Goal: Task Accomplishment & Management: Manage account settings

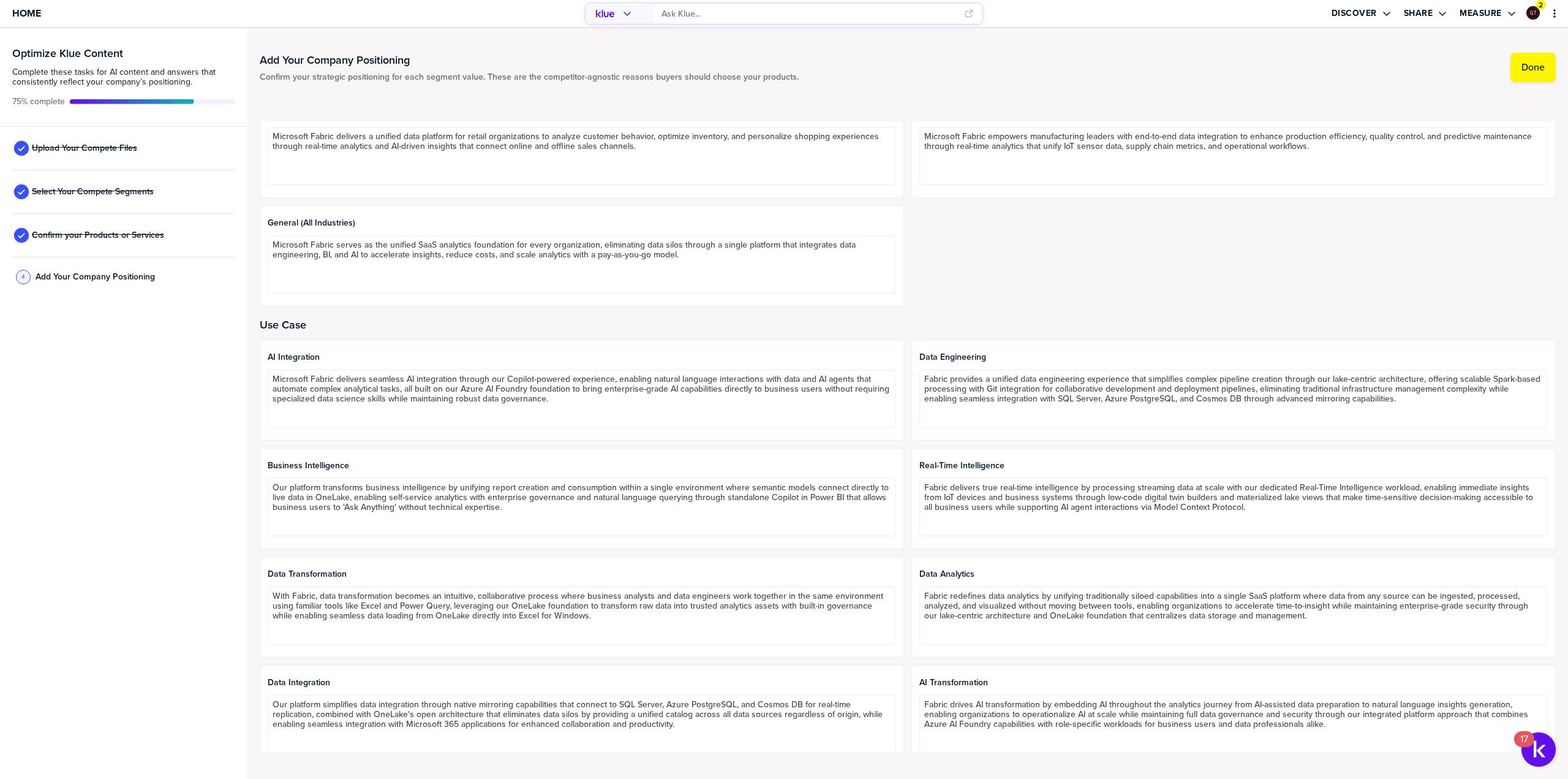
scroll to position [735, 0]
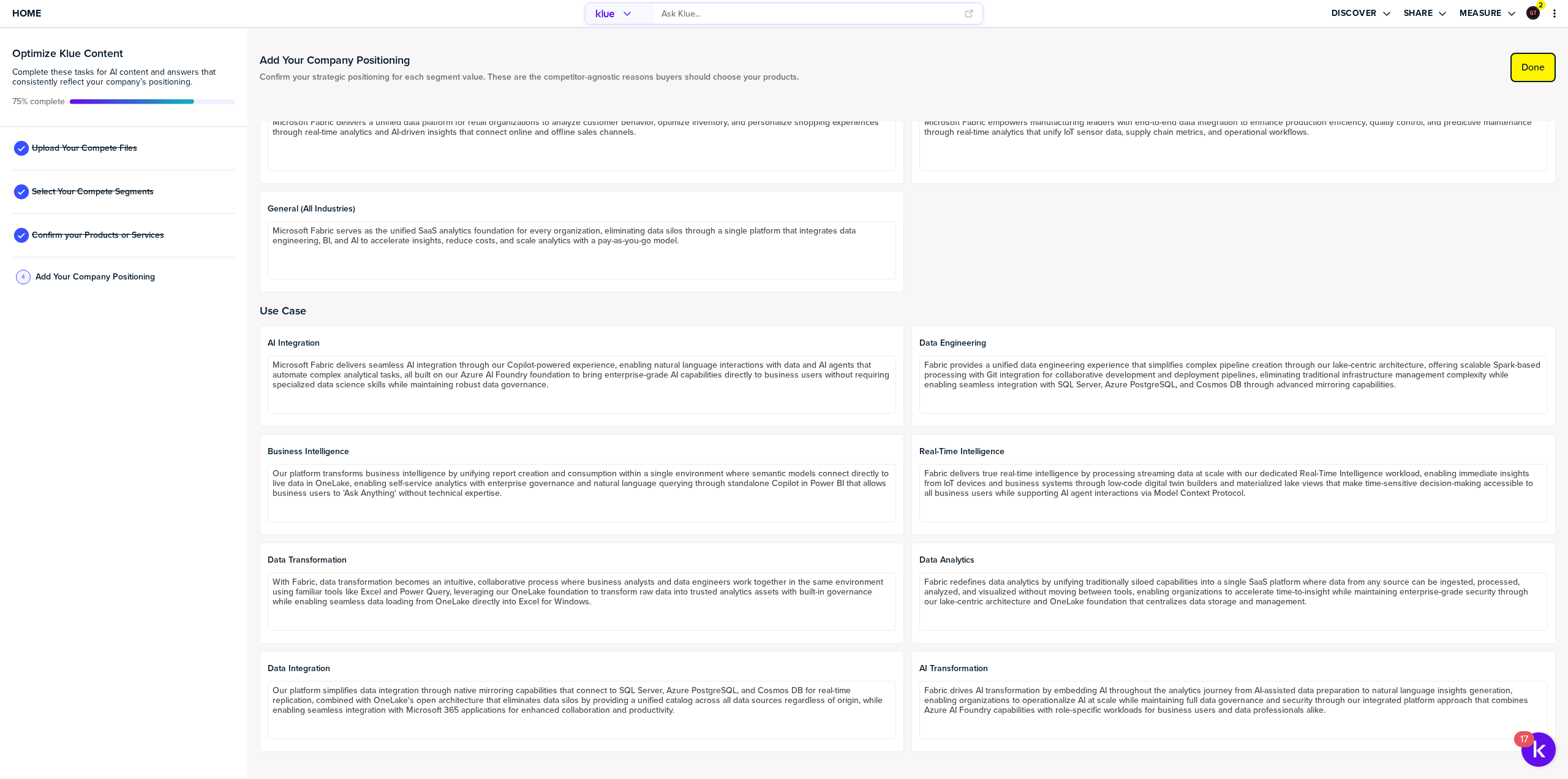
click at [1542, 62] on label "Done" at bounding box center [1533, 67] width 23 height 12
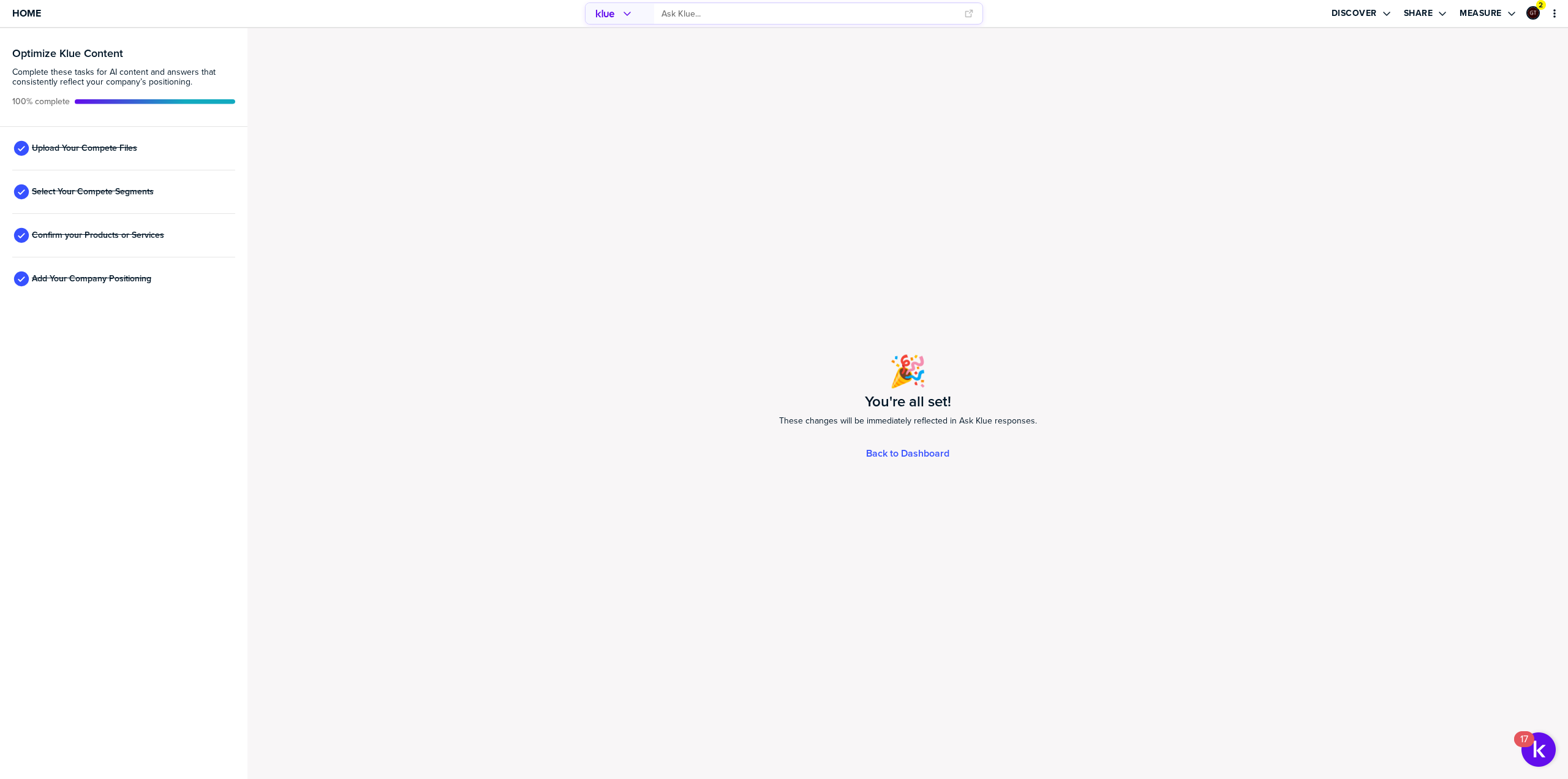
drag, startPoint x: 287, startPoint y: 288, endPoint x: 405, endPoint y: 408, distance: 168.3
click at [287, 288] on div "🎉 You're all set! These changes will be immediately reflected in Ask Klue respo…" at bounding box center [907, 403] width 1321 height 751
click at [25, 13] on span "Home" at bounding box center [26, 13] width 29 height 10
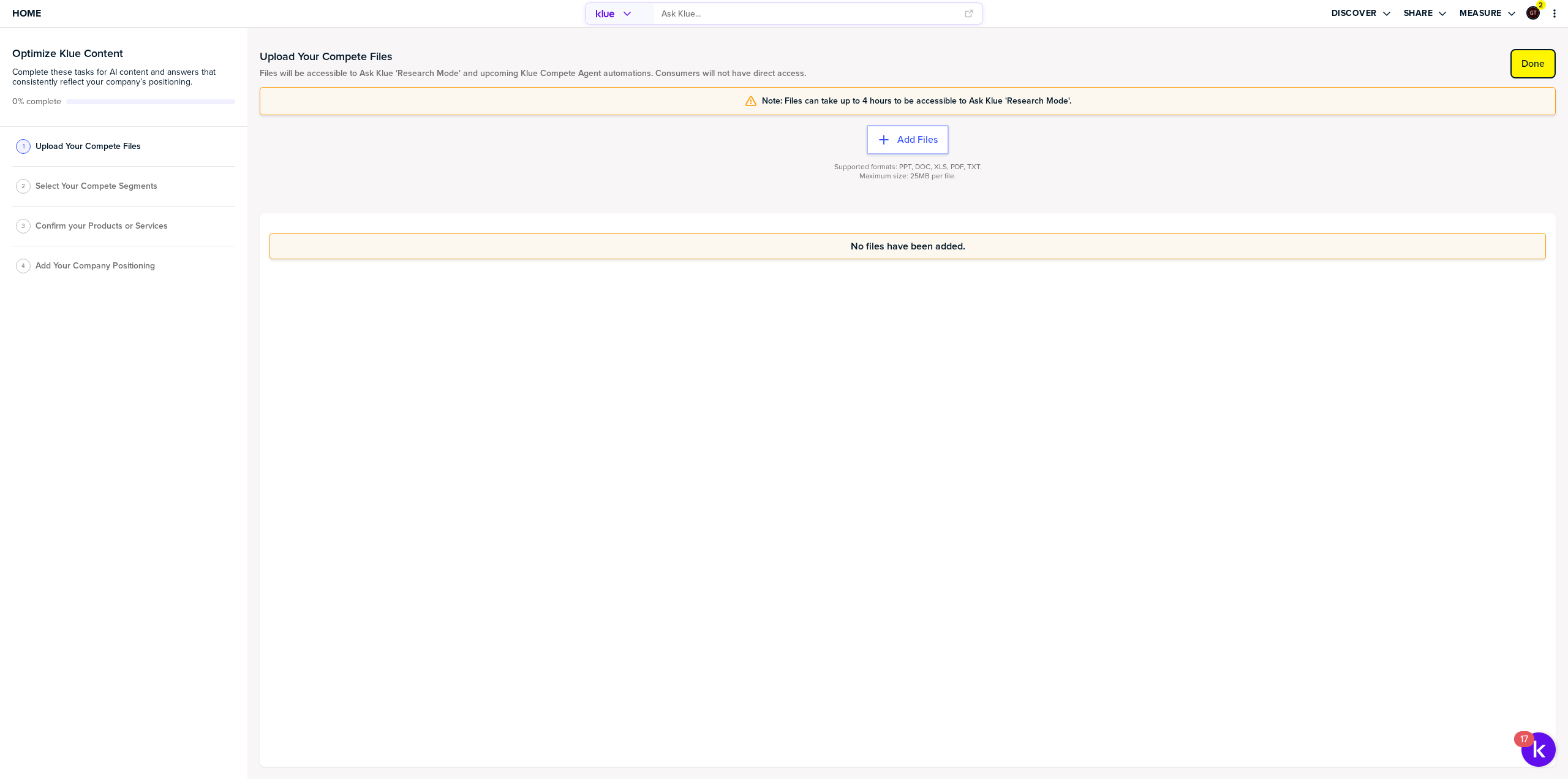
click at [1536, 73] on button "Done" at bounding box center [1533, 63] width 45 height 29
click at [1537, 67] on label "Done" at bounding box center [1533, 63] width 23 height 12
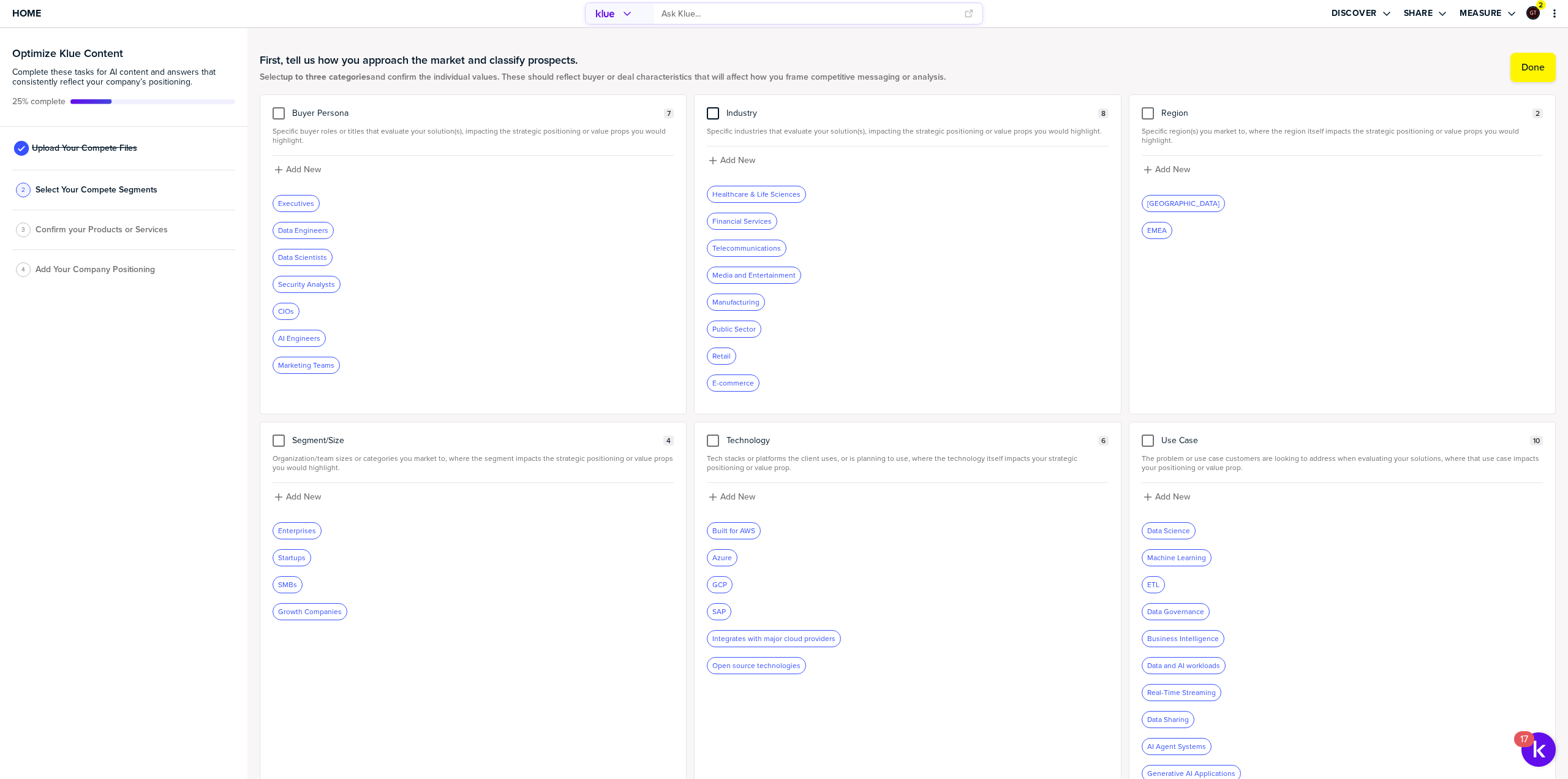
click at [711, 115] on div at bounding box center [713, 113] width 12 height 12
click at [713, 107] on input "checkbox" at bounding box center [713, 107] width 0 height 0
click at [277, 113] on div at bounding box center [279, 113] width 12 height 12
click at [279, 107] on input "checkbox" at bounding box center [279, 107] width 0 height 0
click at [1142, 446] on div at bounding box center [1147, 440] width 12 height 12
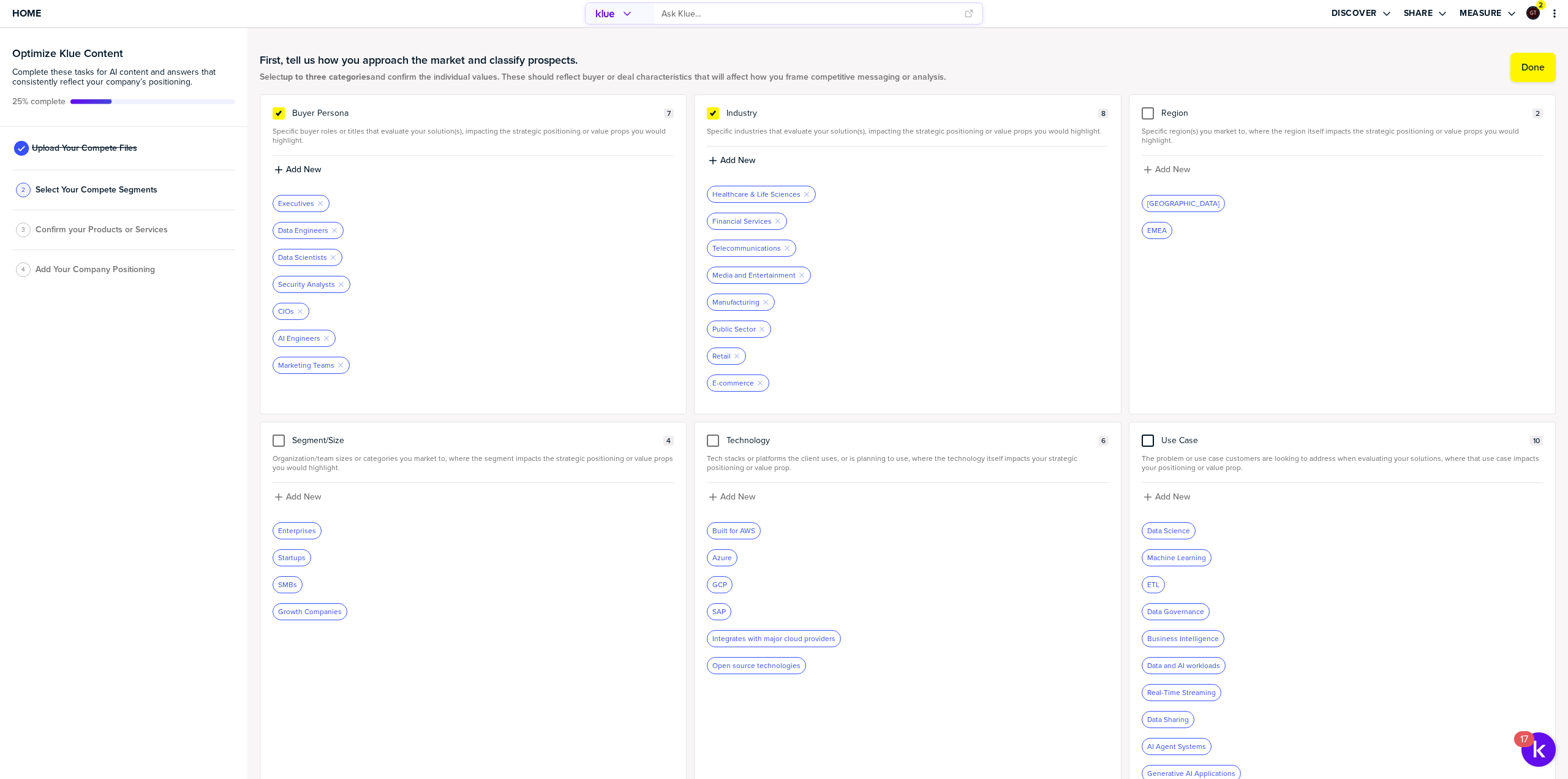
click at [1148, 434] on input "checkbox" at bounding box center [1148, 434] width 0 height 0
click at [1522, 66] on label "Done" at bounding box center [1533, 67] width 23 height 12
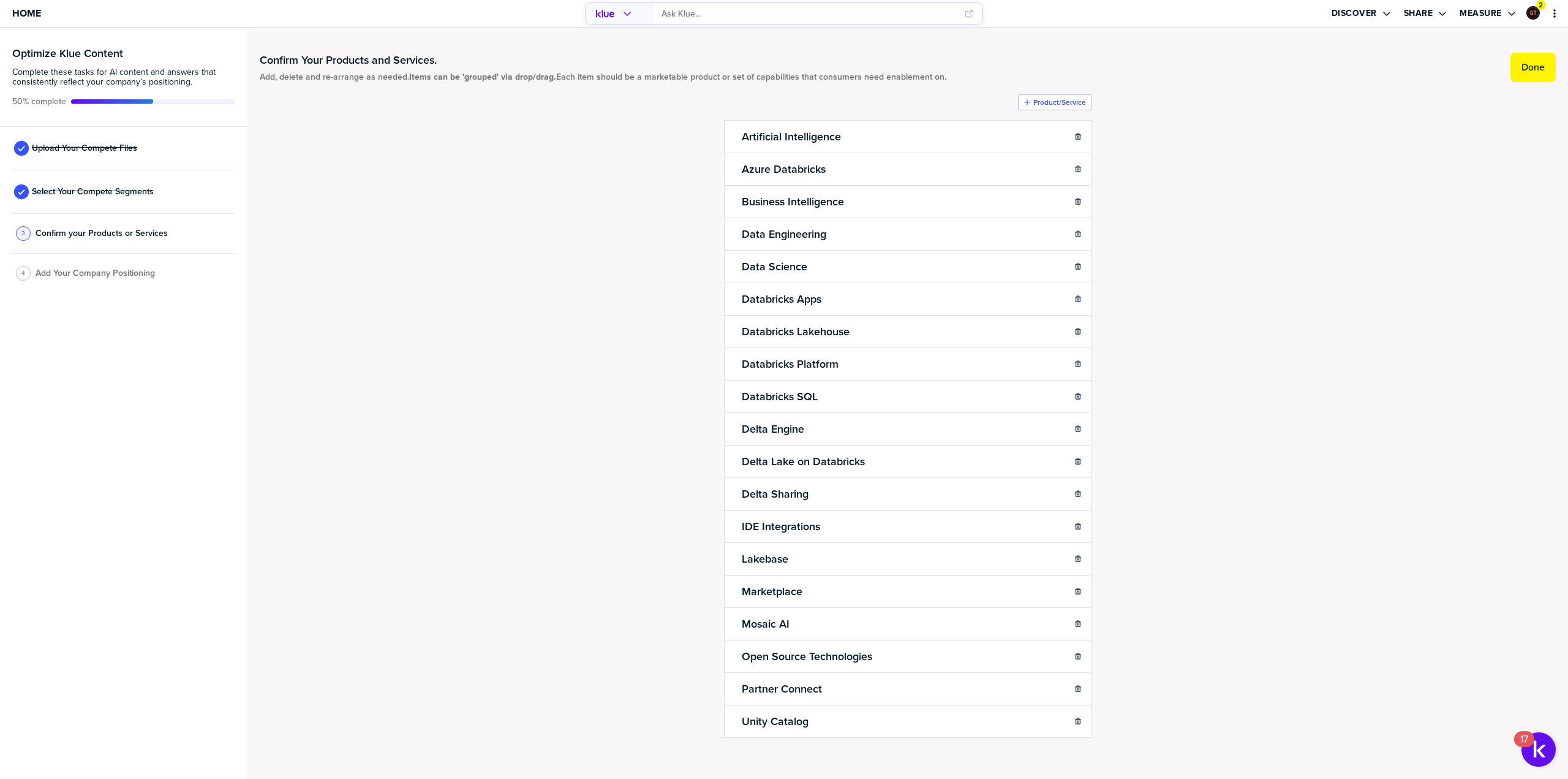
click at [1522, 65] on label "Done" at bounding box center [1533, 67] width 23 height 12
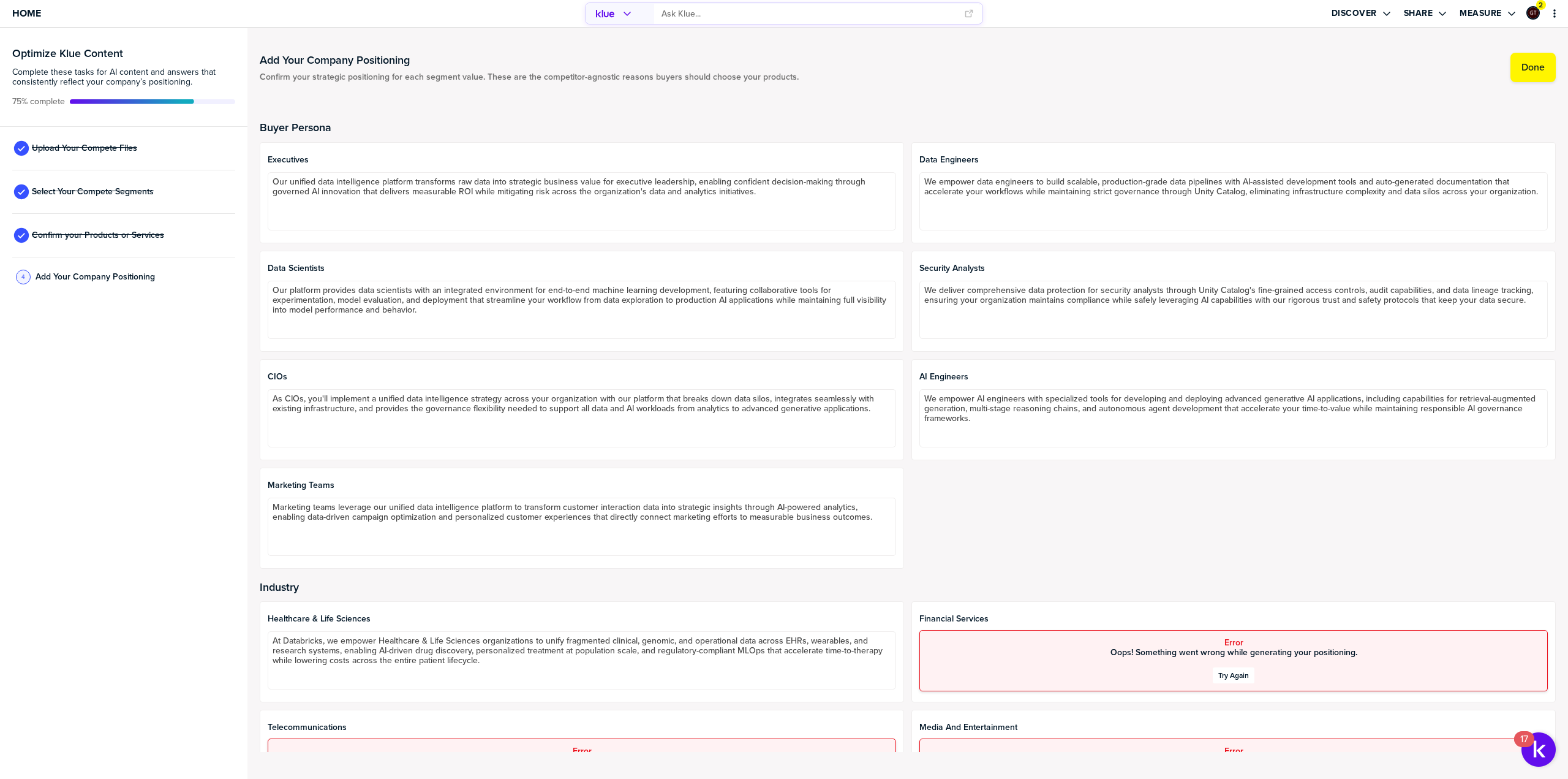
click at [1223, 678] on div "Try Again" at bounding box center [1234, 675] width 30 height 10
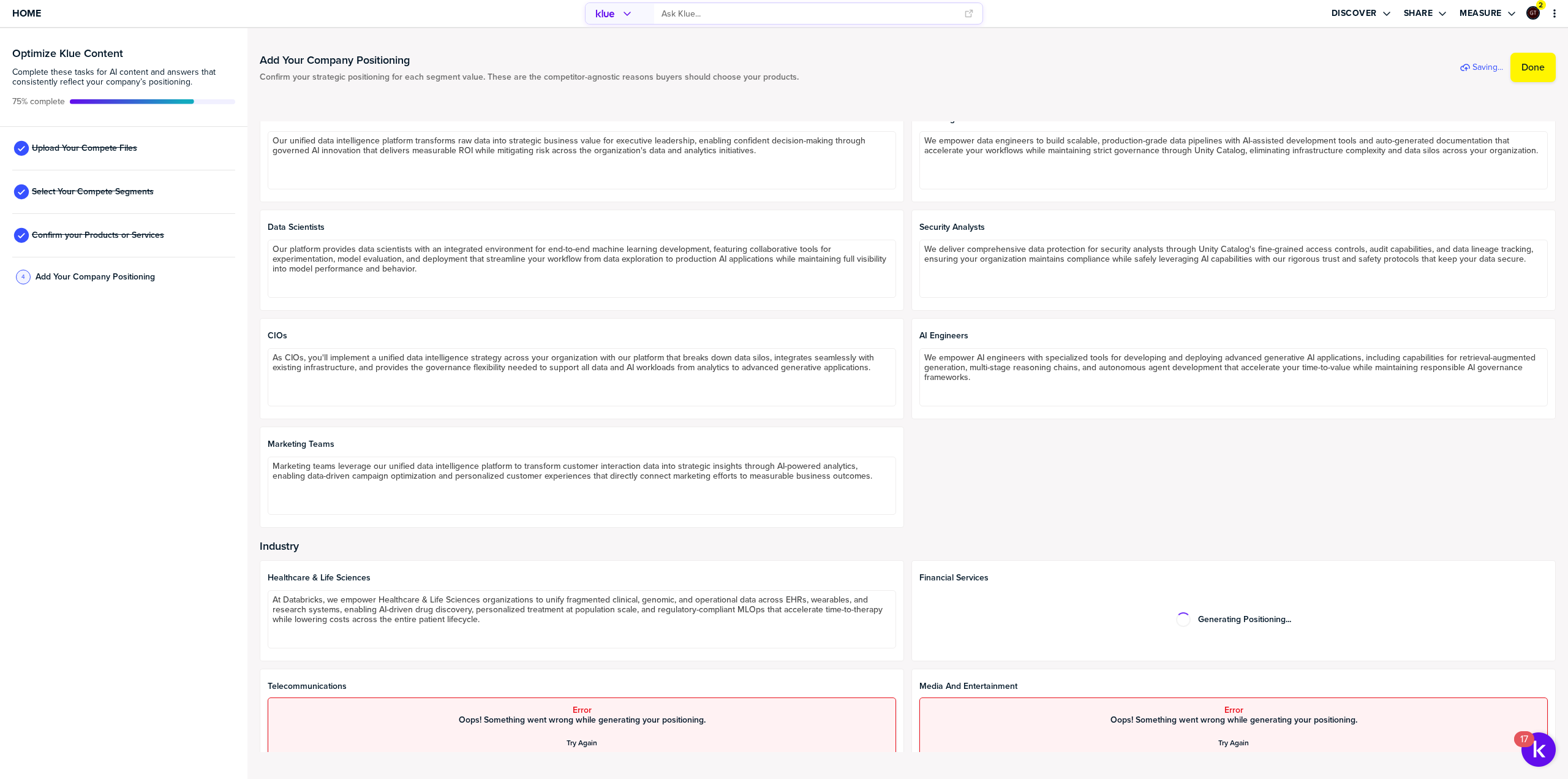
scroll to position [123, 0]
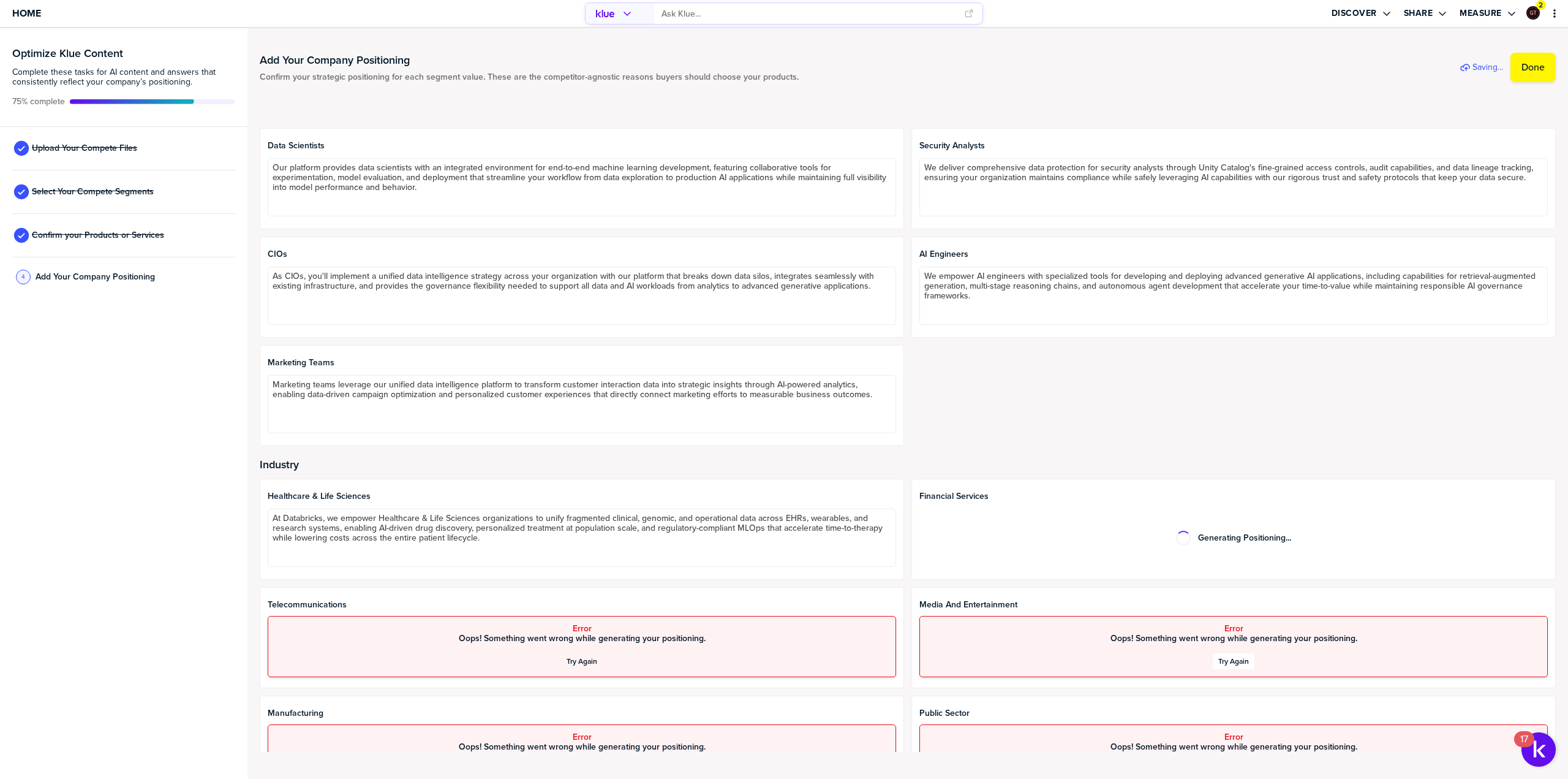
click at [1225, 659] on div "Try Again" at bounding box center [1234, 661] width 30 height 10
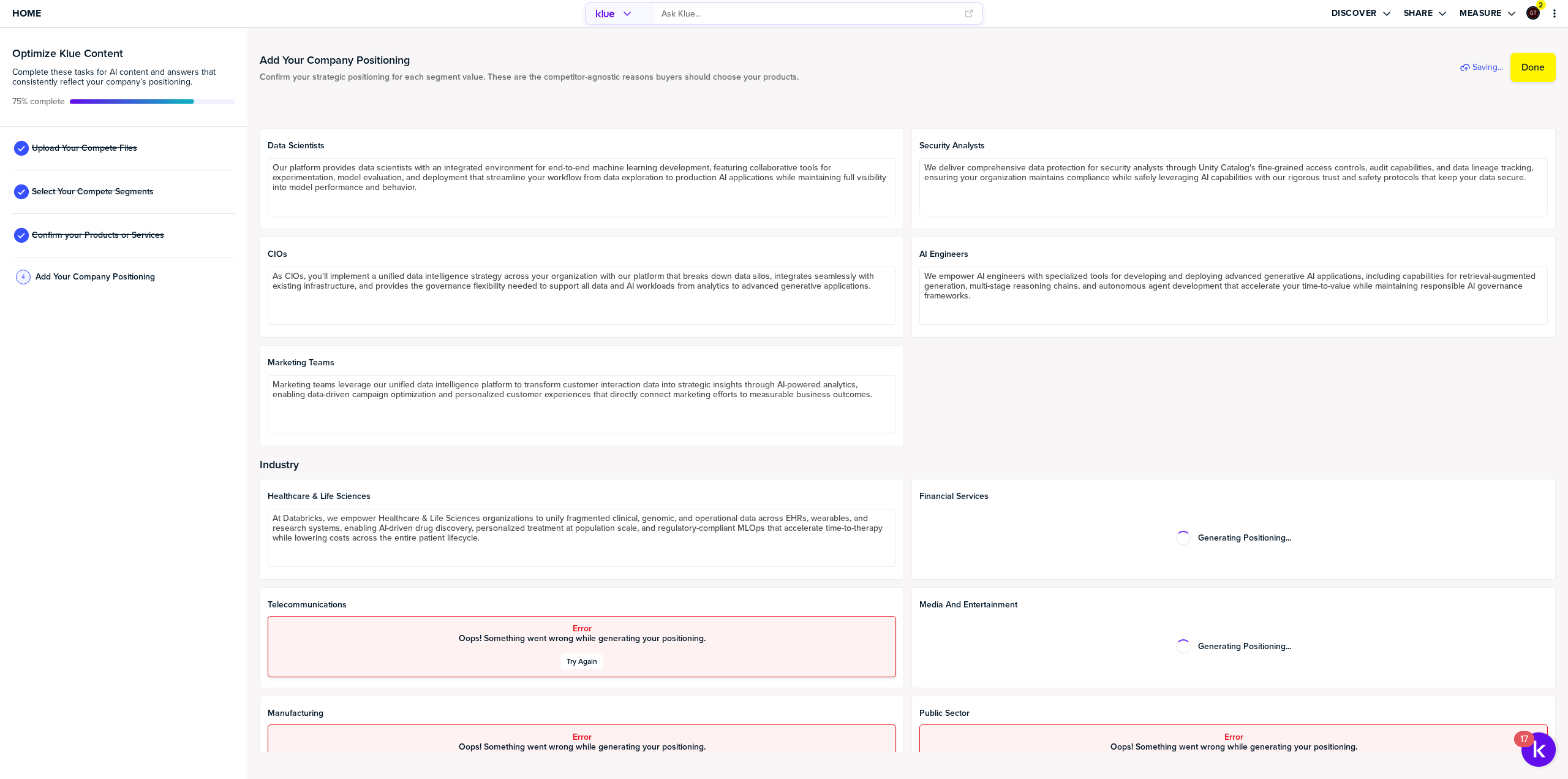
click at [577, 662] on div "Try Again" at bounding box center [582, 661] width 30 height 10
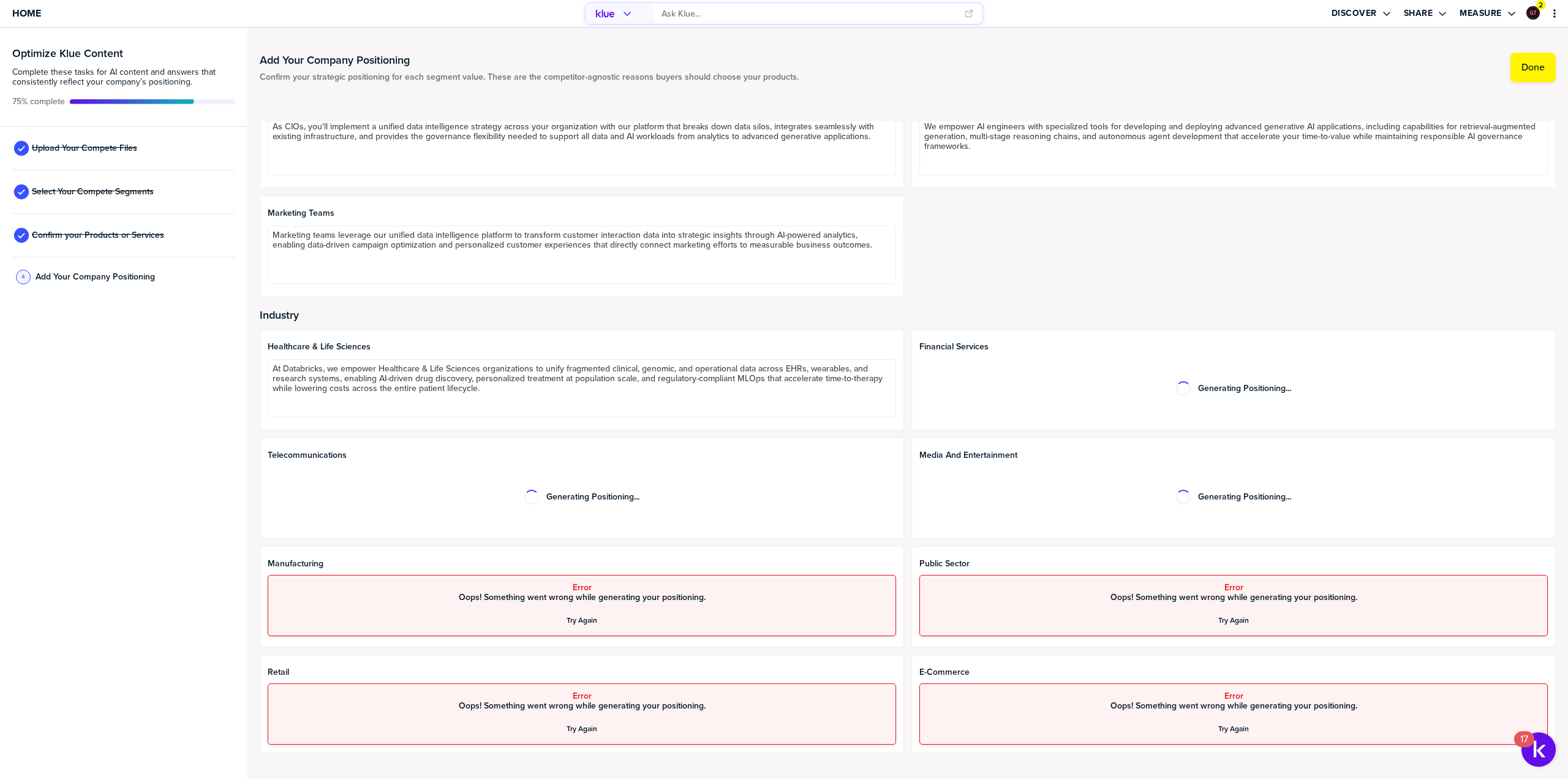
scroll to position [307, 0]
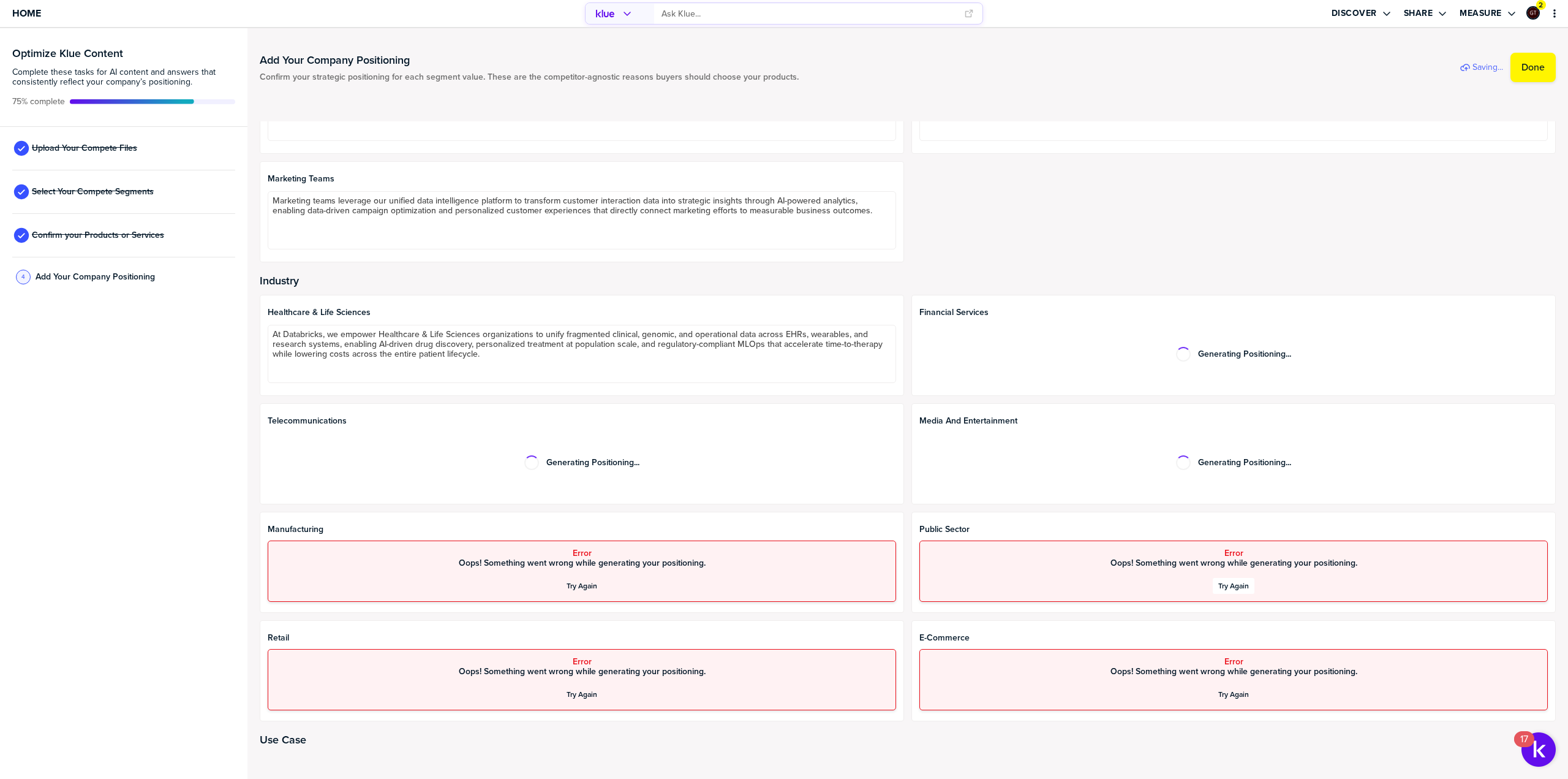
click at [1225, 582] on div "Try Again" at bounding box center [1234, 585] width 30 height 10
click at [567, 582] on div "Try Again" at bounding box center [582, 585] width 30 height 10
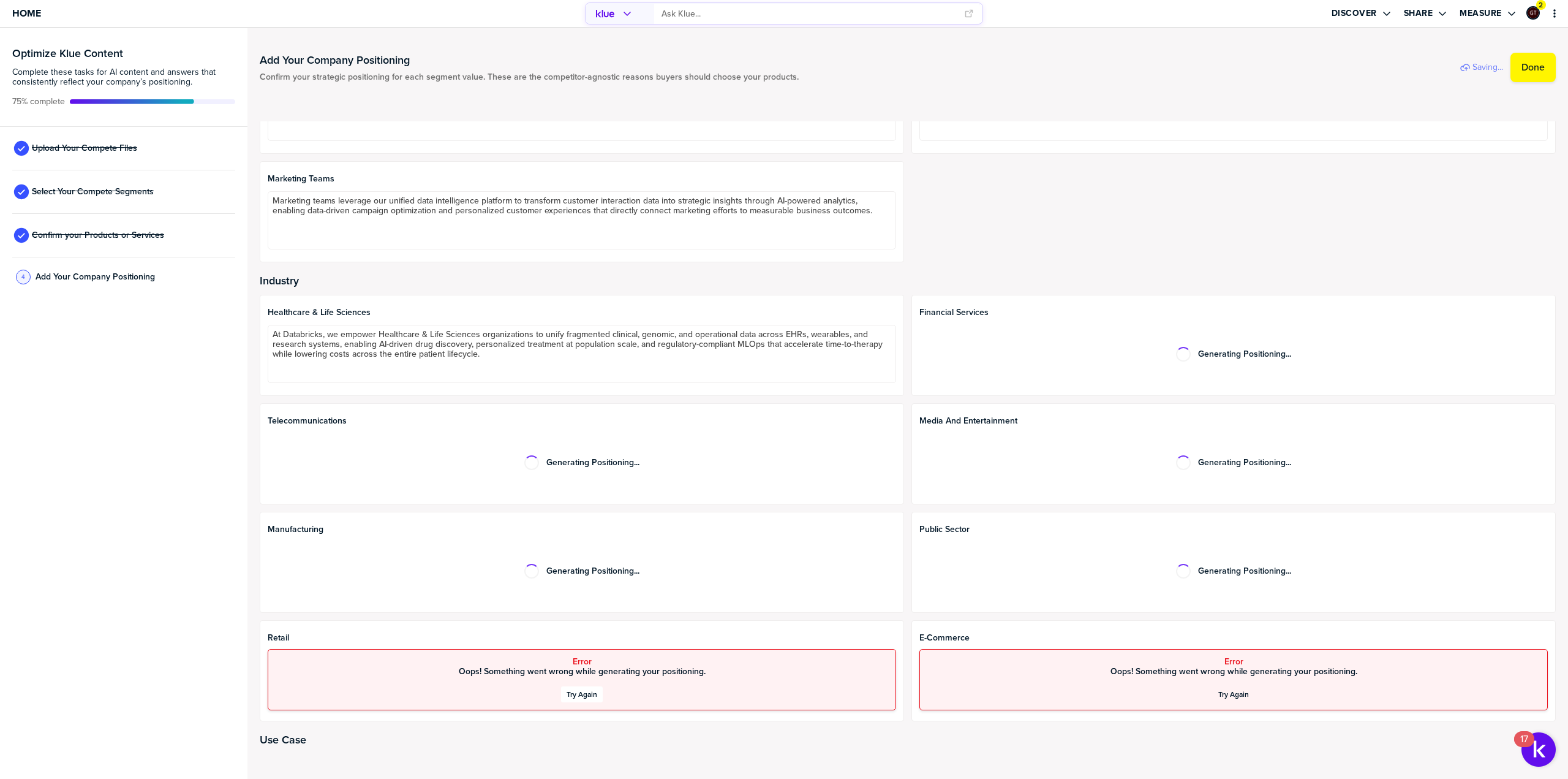
click at [579, 696] on div "Try Again" at bounding box center [582, 694] width 30 height 10
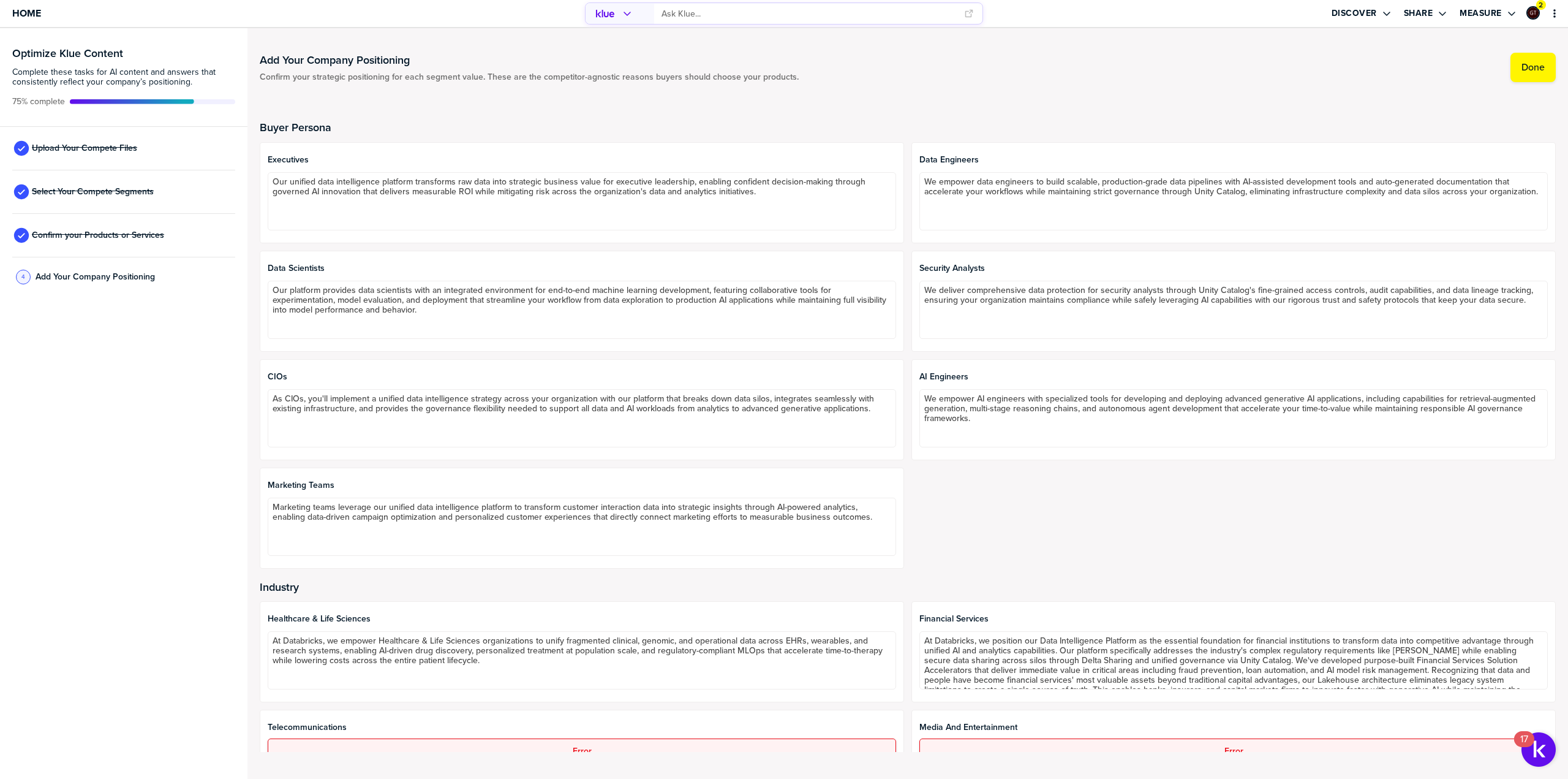
scroll to position [245, 0]
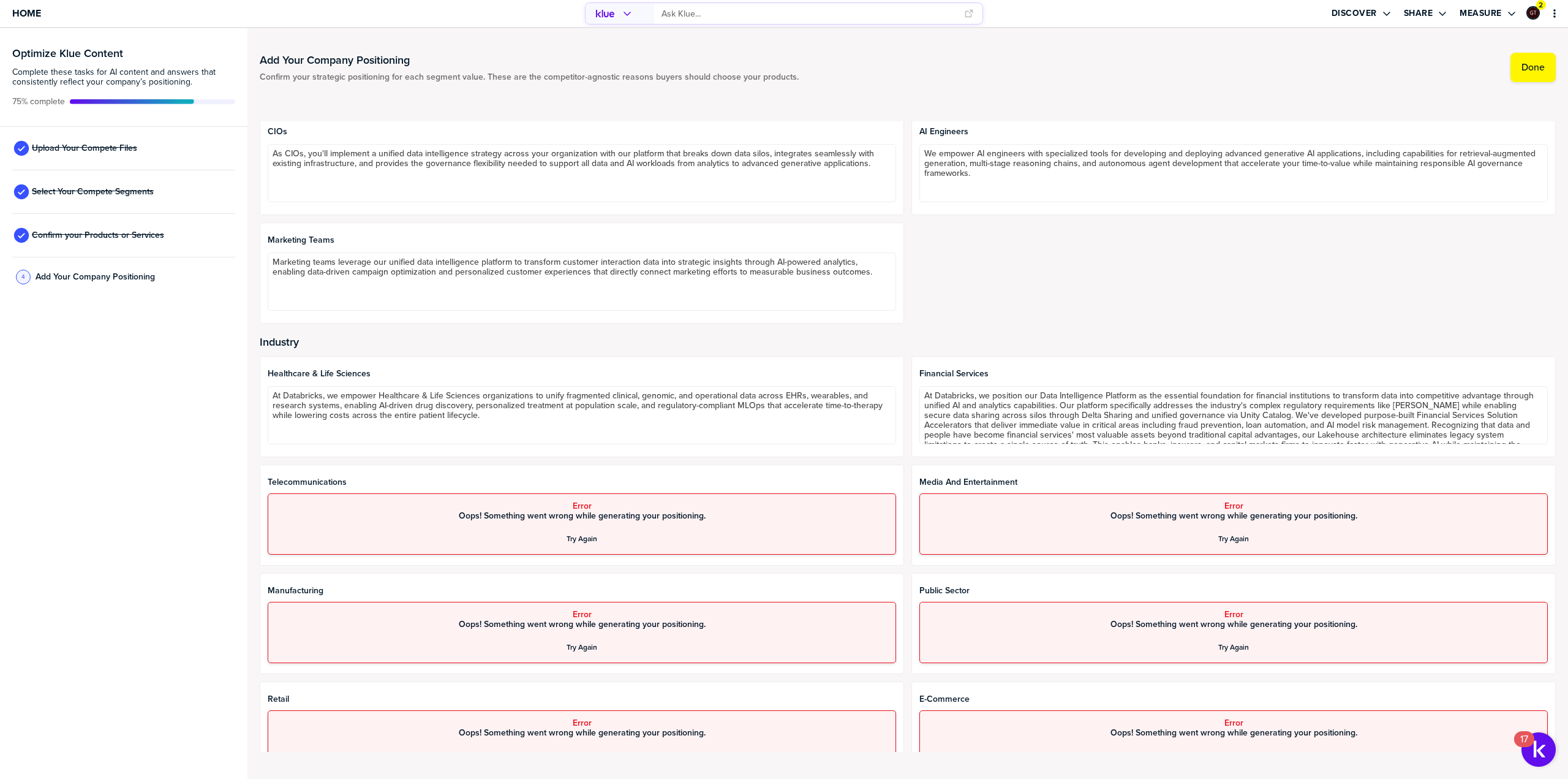
click at [1219, 535] on div "Try Again" at bounding box center [1234, 538] width 30 height 10
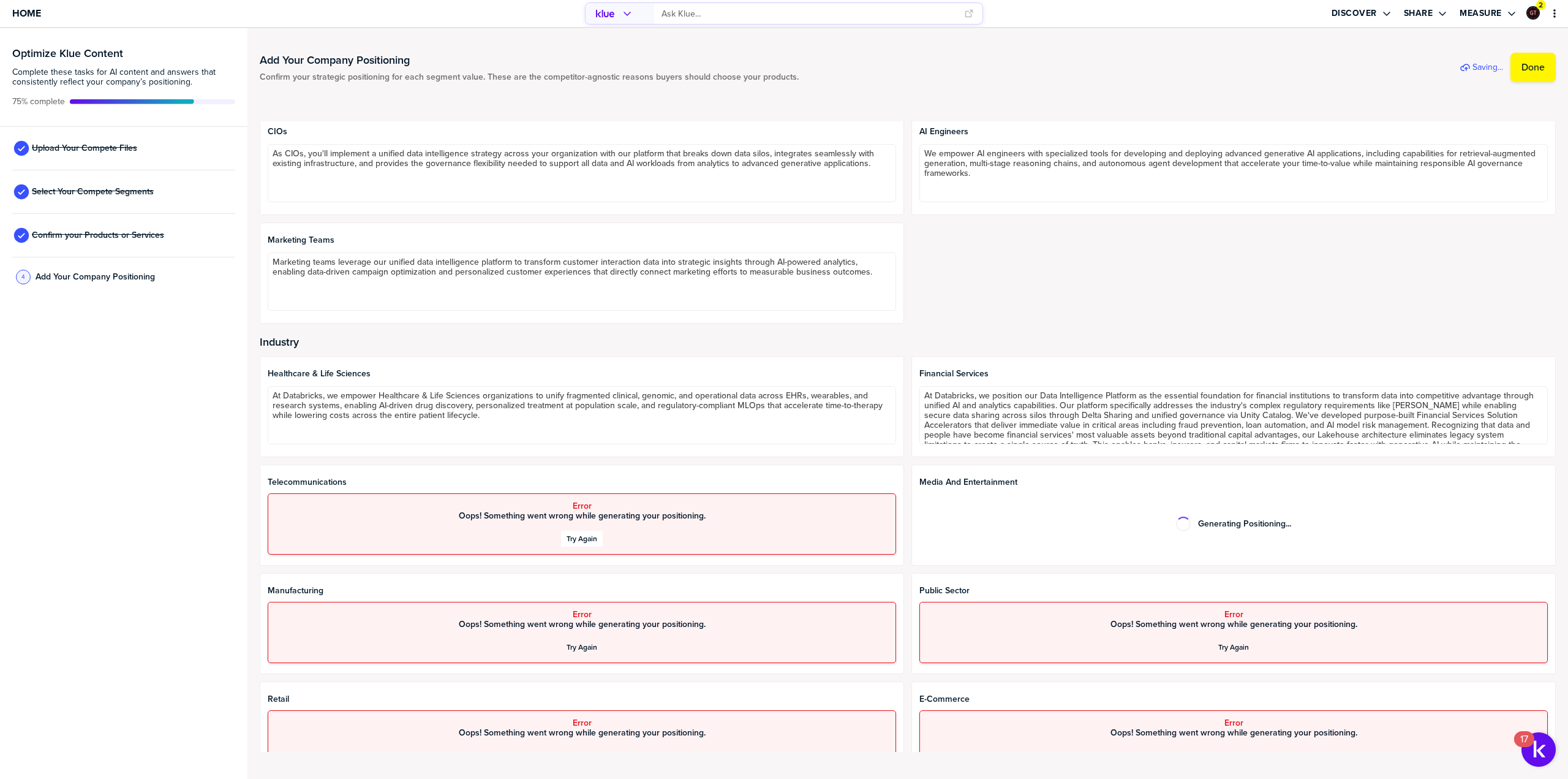
click at [584, 536] on div "Try Again" at bounding box center [582, 538] width 30 height 10
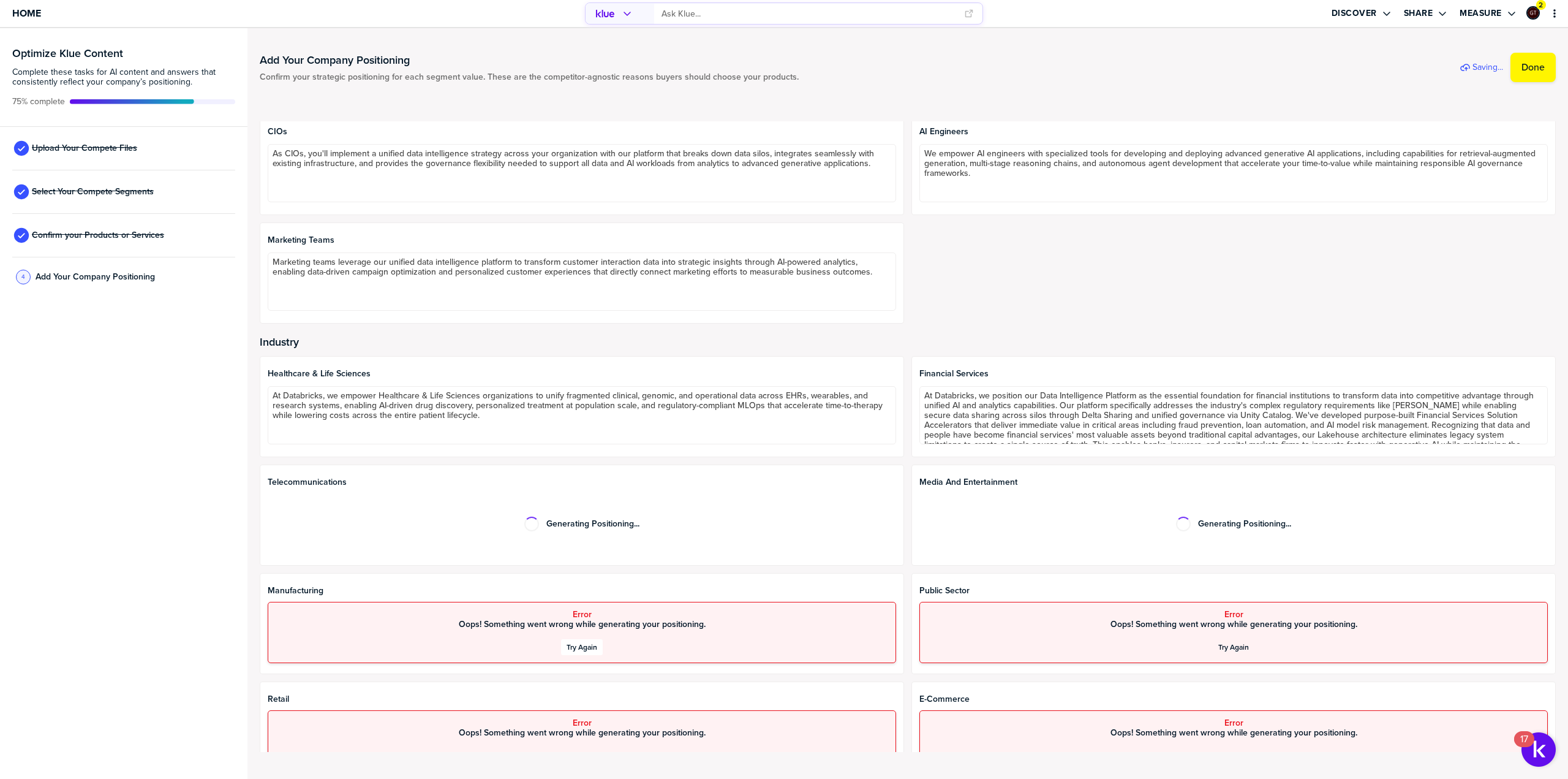
click at [572, 648] on div "Try Again" at bounding box center [582, 647] width 30 height 10
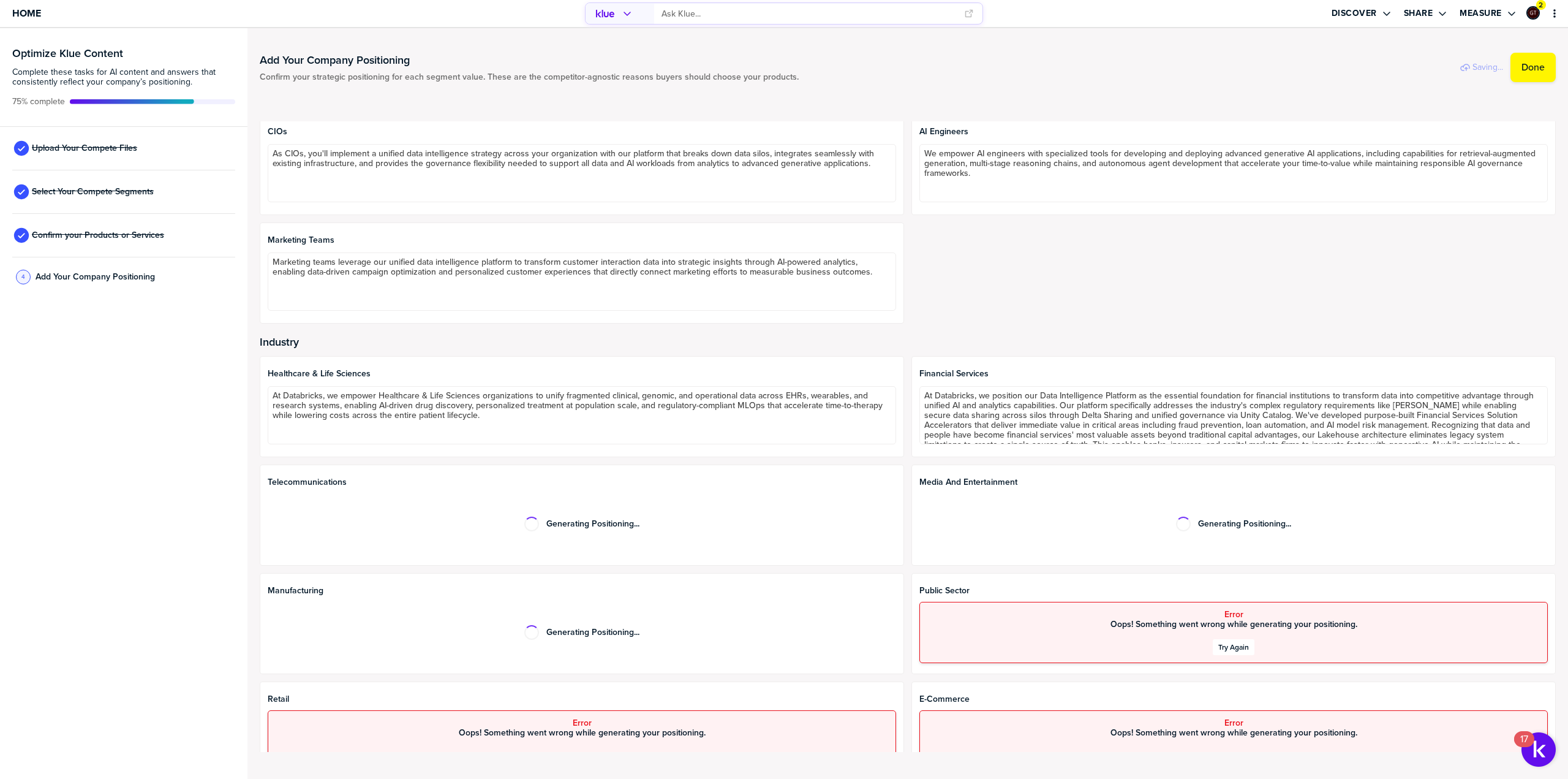
click at [1237, 650] on div "Try Again" at bounding box center [1234, 647] width 30 height 10
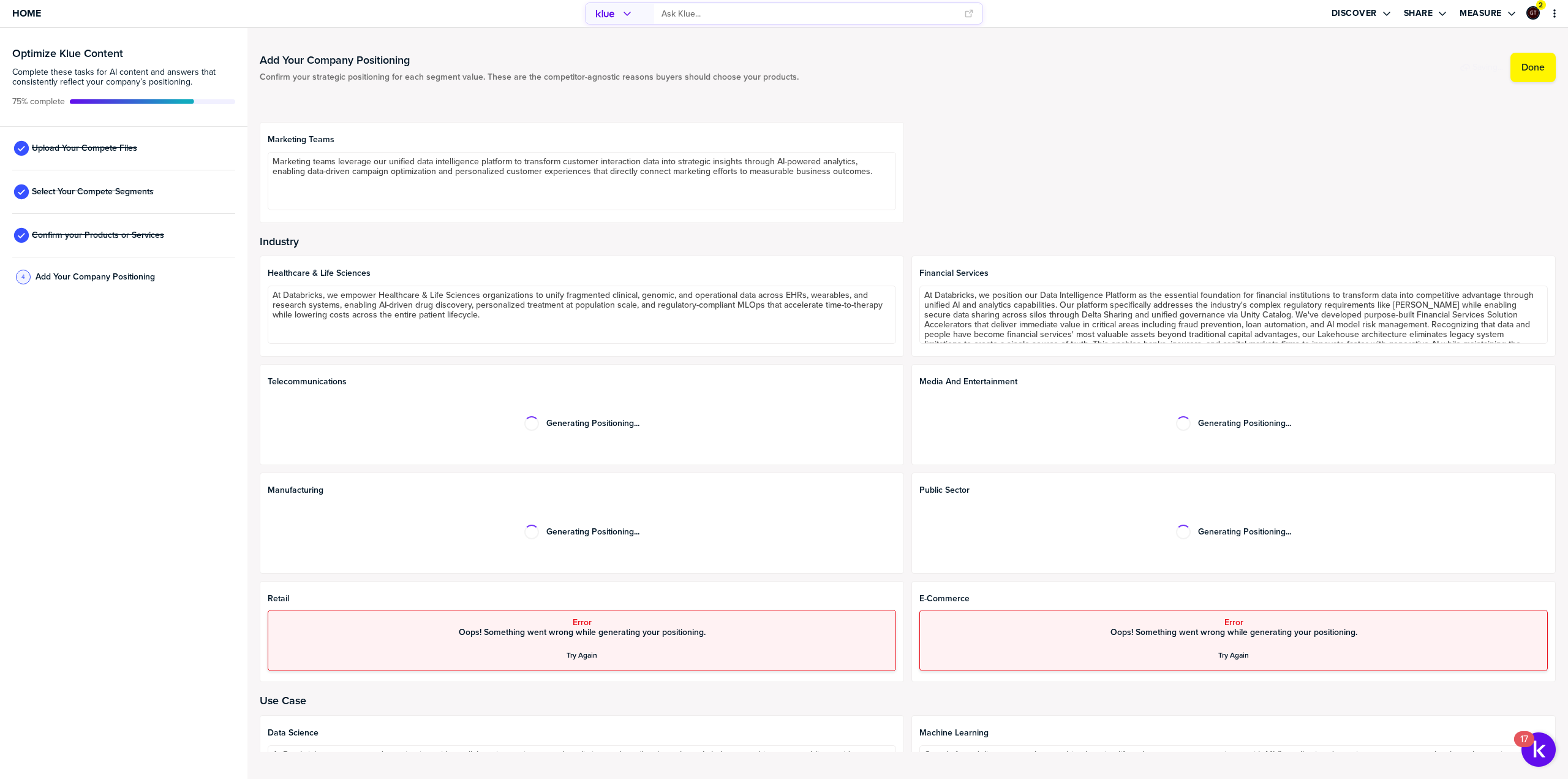
scroll to position [429, 0]
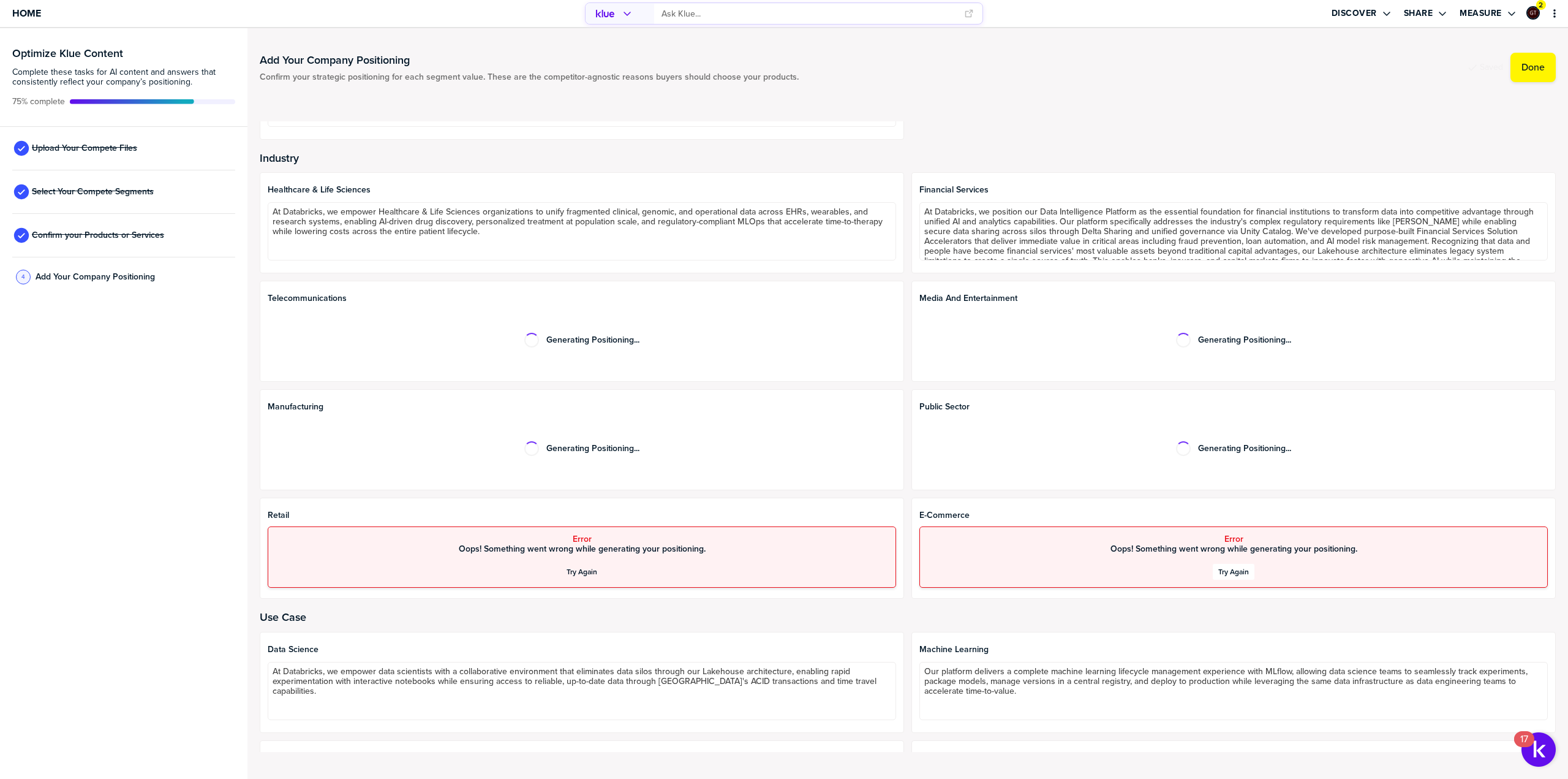
drag, startPoint x: 1230, startPoint y: 568, endPoint x: 1213, endPoint y: 571, distance: 17.3
click at [1230, 568] on div "Try Again" at bounding box center [1234, 571] width 30 height 10
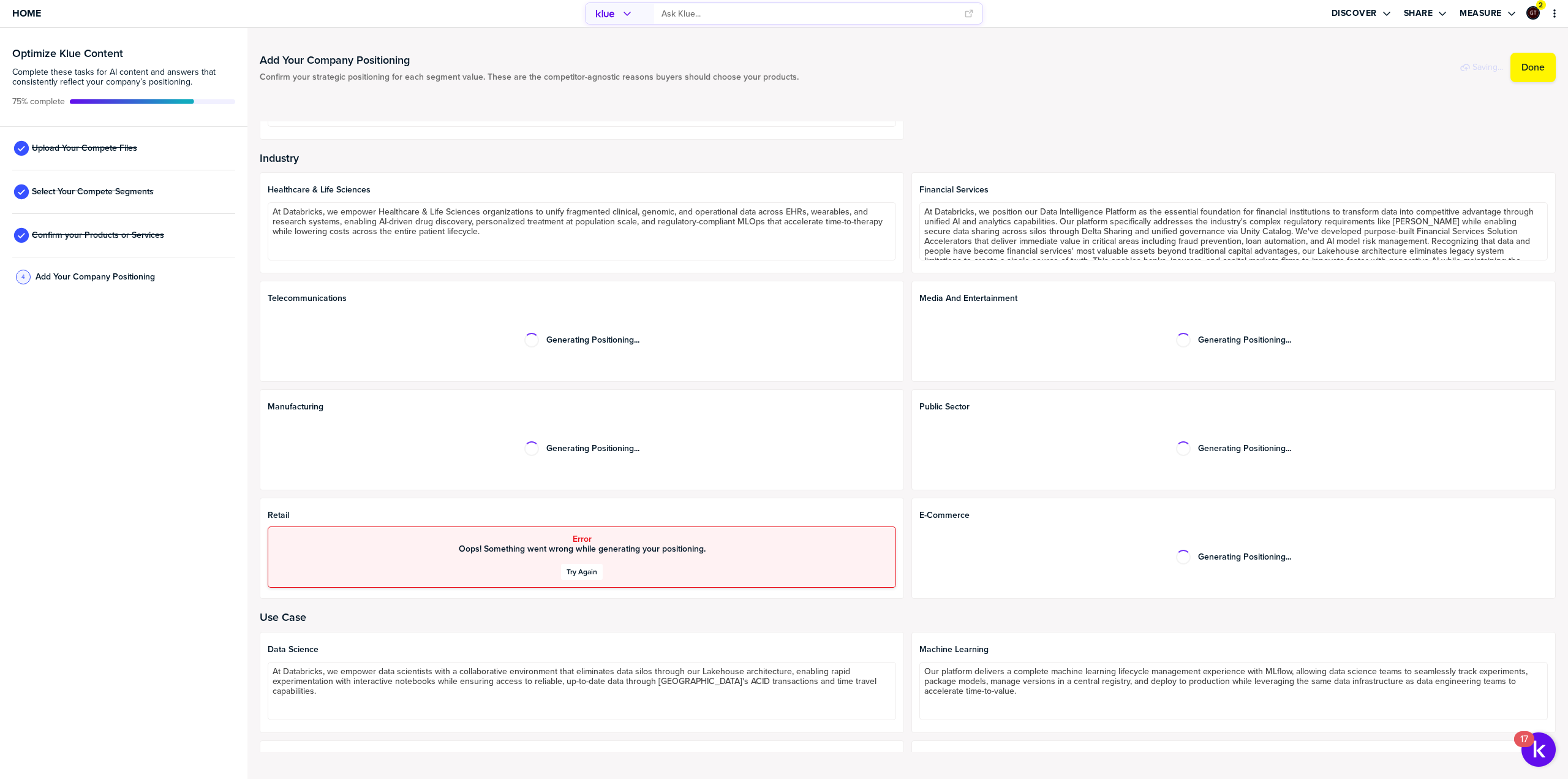
click at [579, 570] on div "Try Again" at bounding box center [582, 571] width 30 height 10
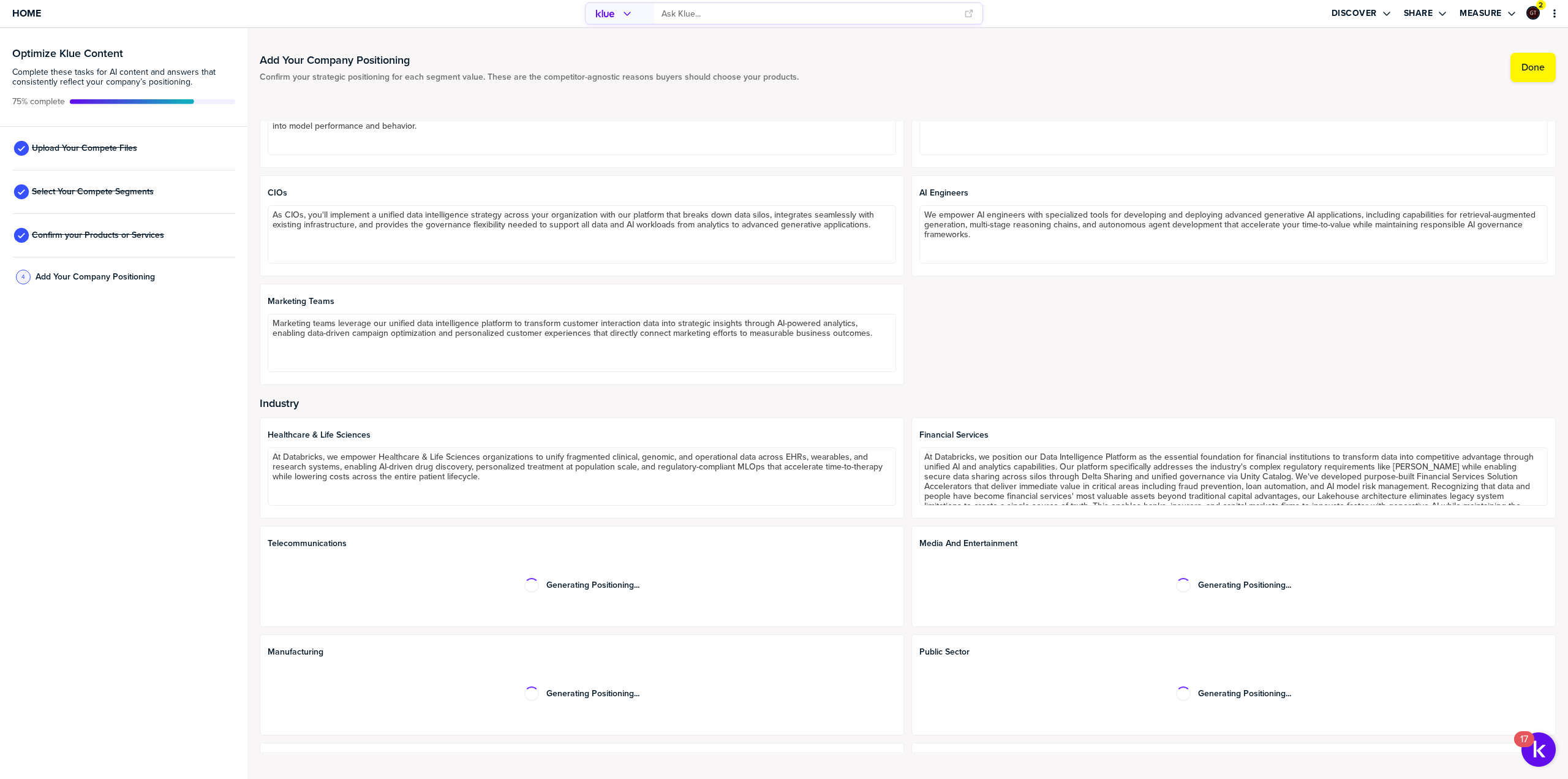
scroll to position [0, 0]
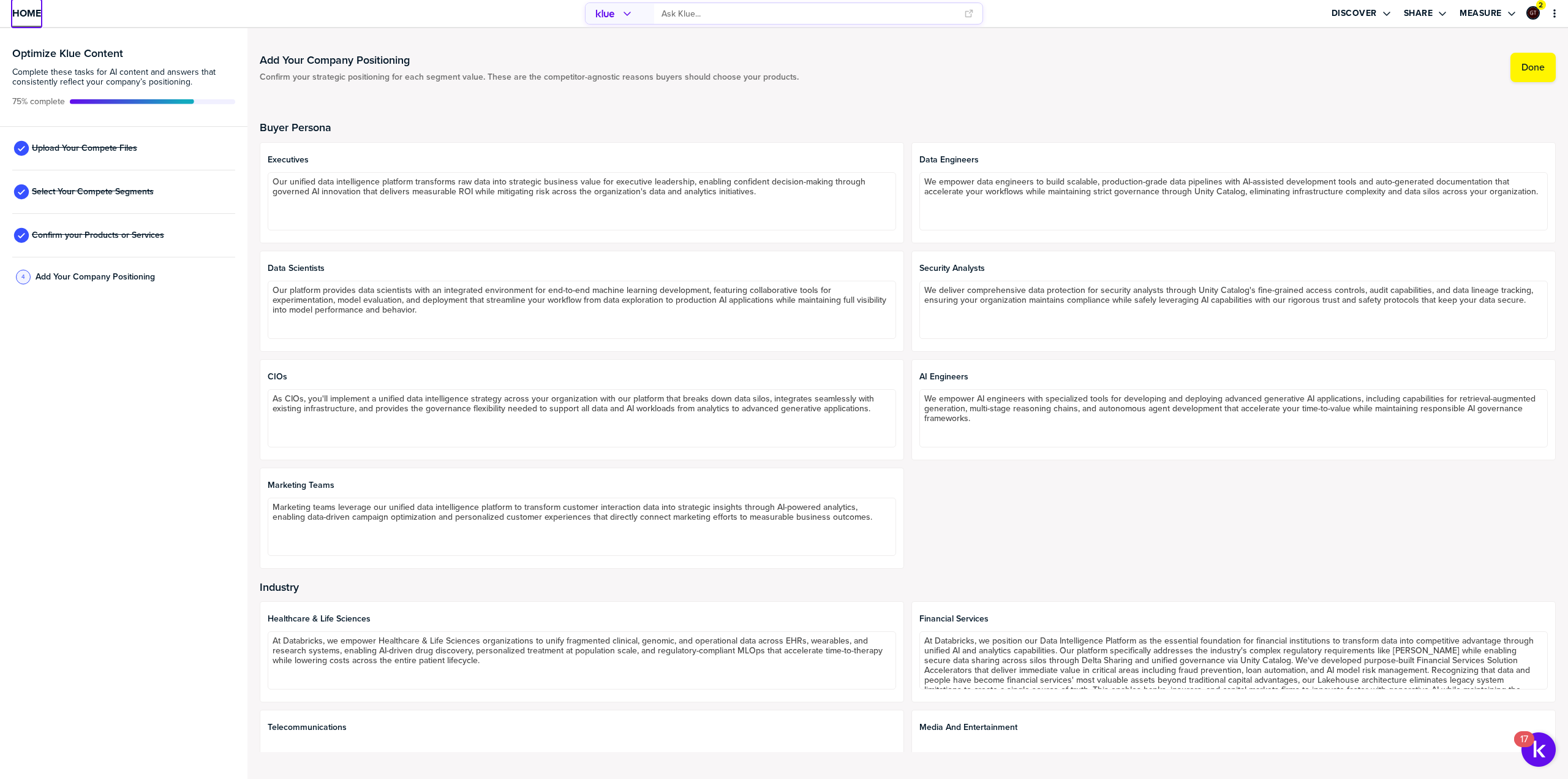
click at [15, 10] on span "Home" at bounding box center [26, 13] width 29 height 10
